Goal: Navigation & Orientation: Find specific page/section

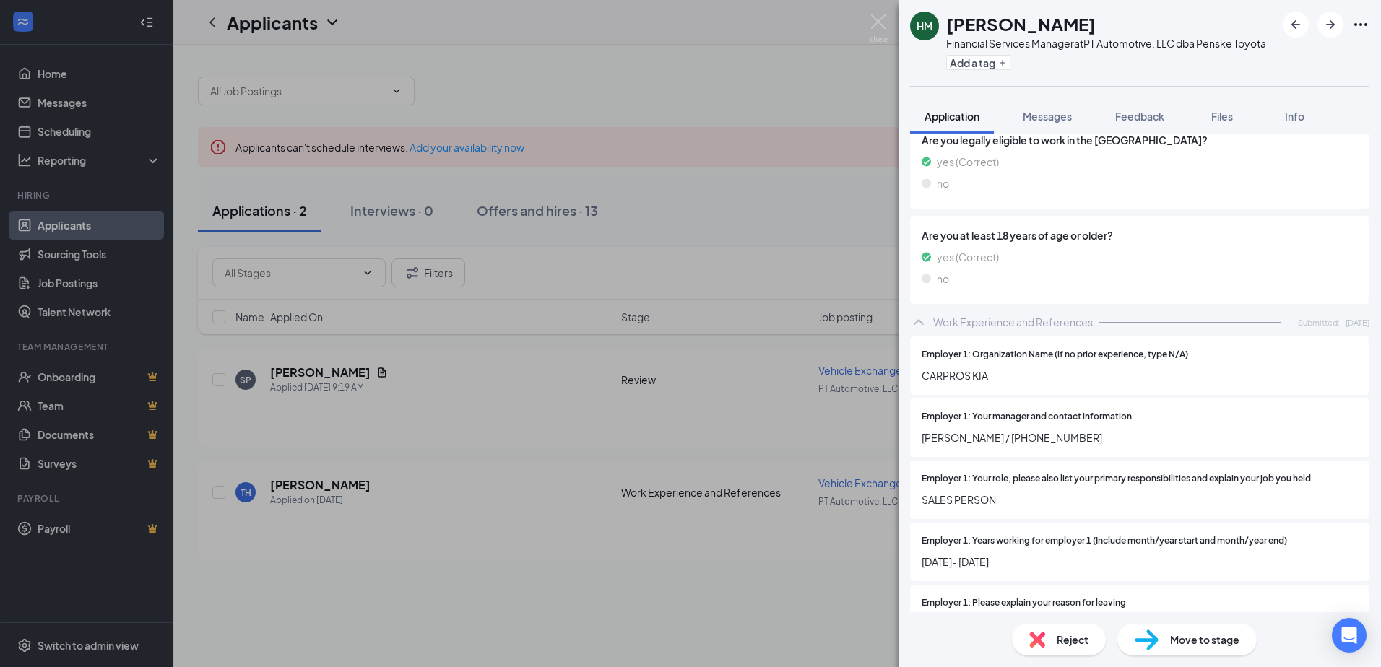
scroll to position [722, 0]
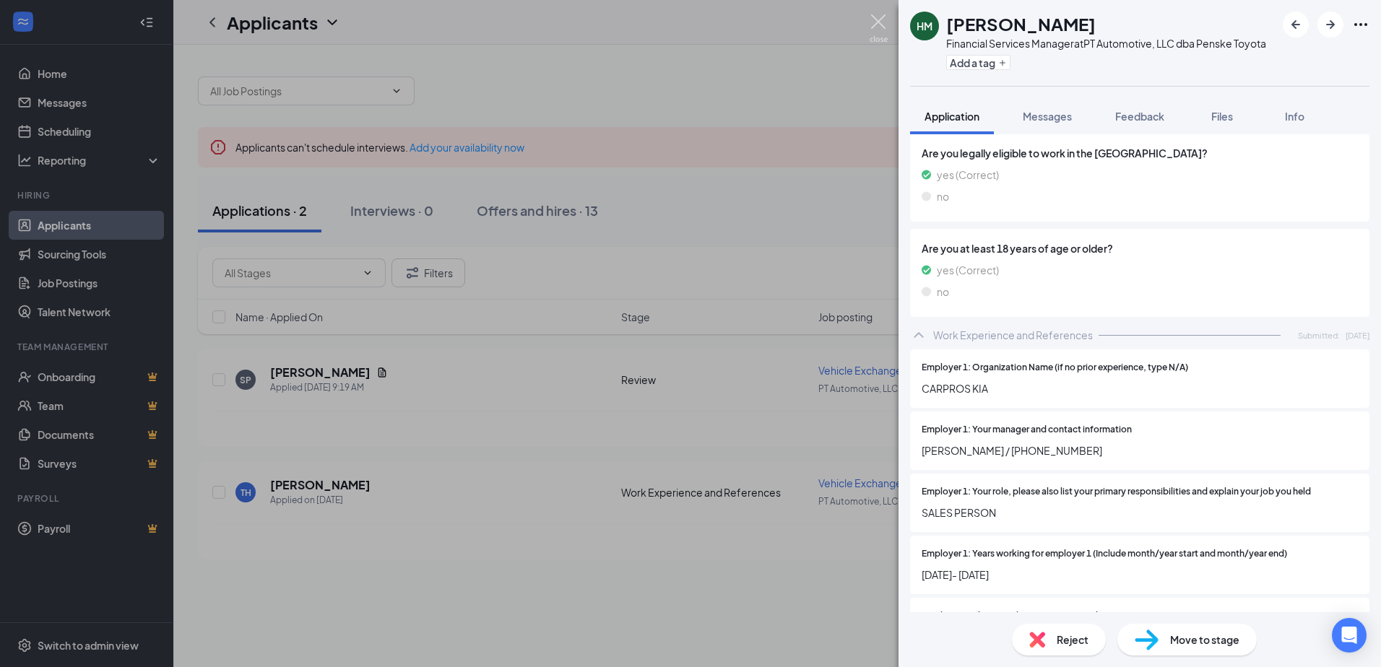
click at [884, 17] on img at bounding box center [878, 28] width 18 height 28
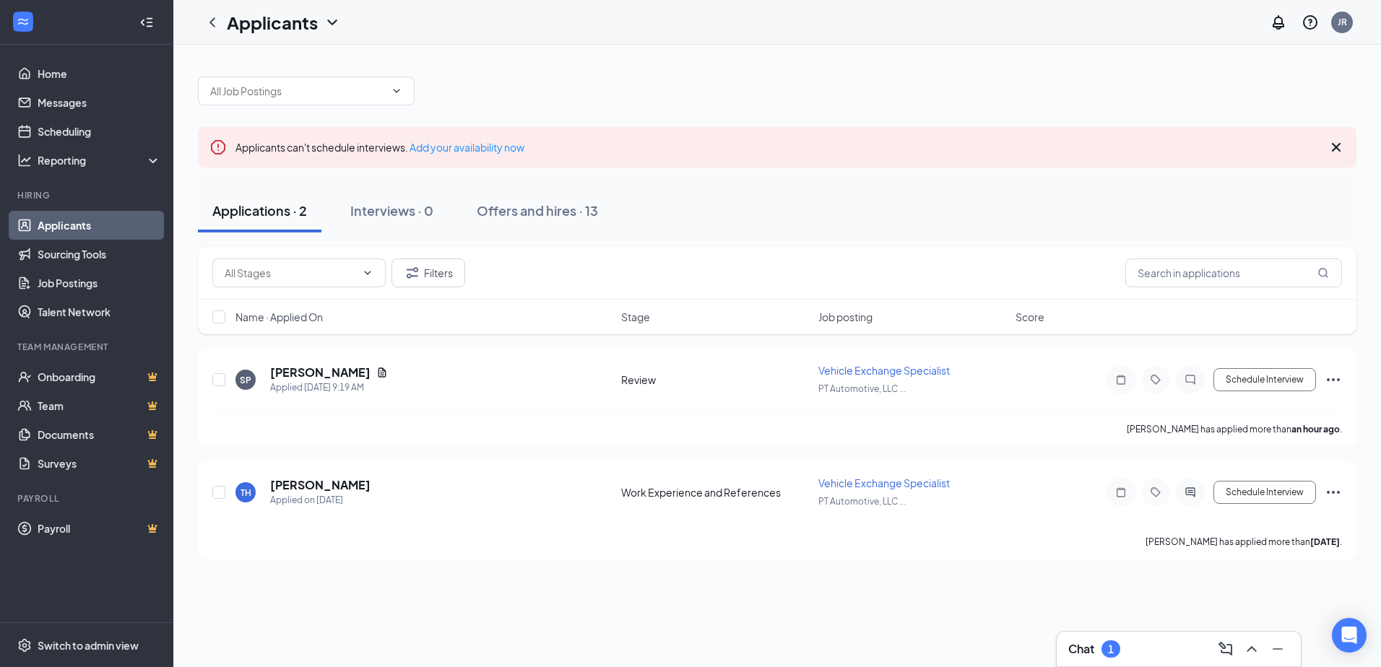
drag, startPoint x: 44, startPoint y: 220, endPoint x: 79, endPoint y: 229, distance: 35.9
click at [45, 220] on link "Applicants" at bounding box center [99, 225] width 123 height 29
